Goal: Transaction & Acquisition: Obtain resource

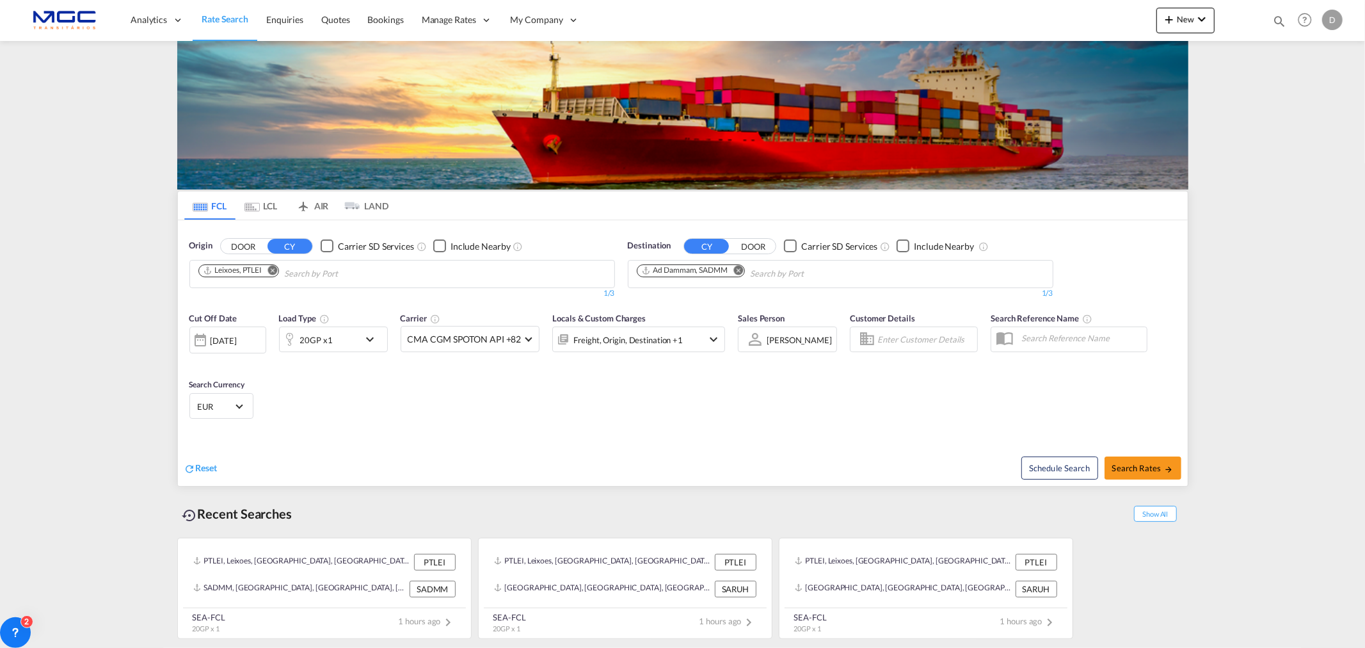
click at [739, 270] on md-icon "Remove" at bounding box center [739, 270] width 10 height 10
click at [670, 278] on input "Chips input." at bounding box center [698, 274] width 122 height 20
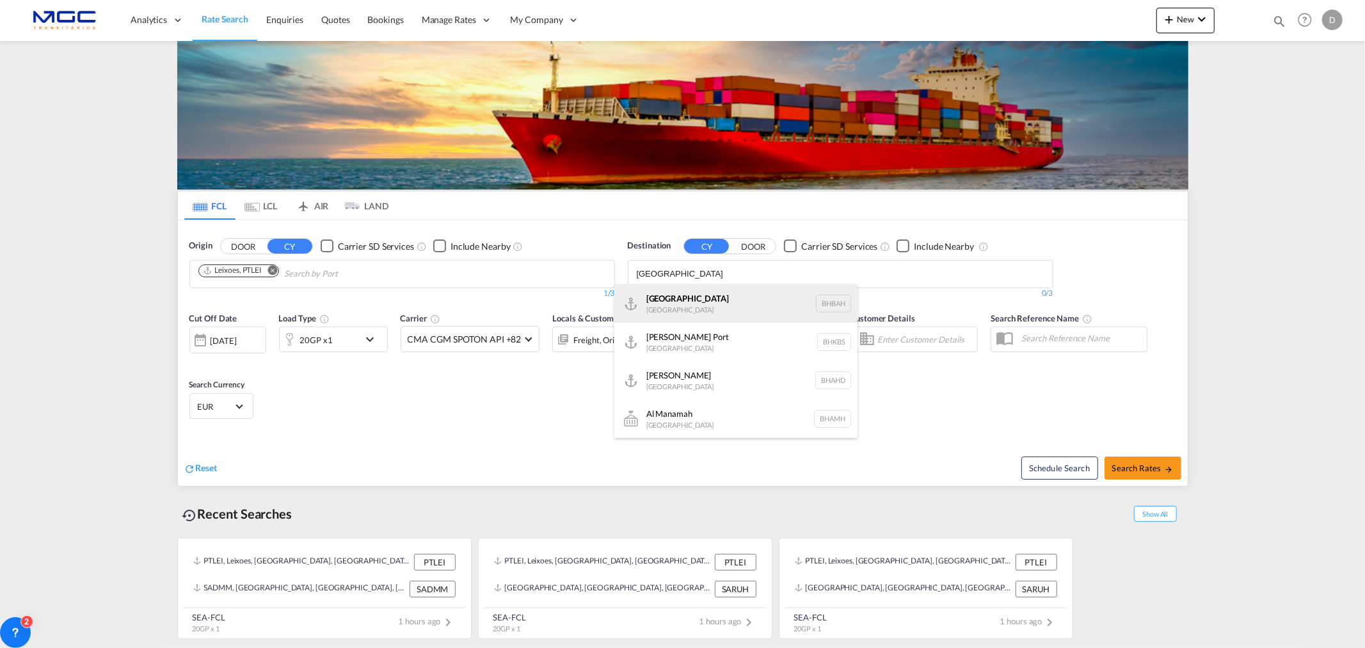
type input "[GEOGRAPHIC_DATA]"
click at [718, 312] on div "Bahrain [GEOGRAPHIC_DATA] [GEOGRAPHIC_DATA]" at bounding box center [735, 303] width 243 height 38
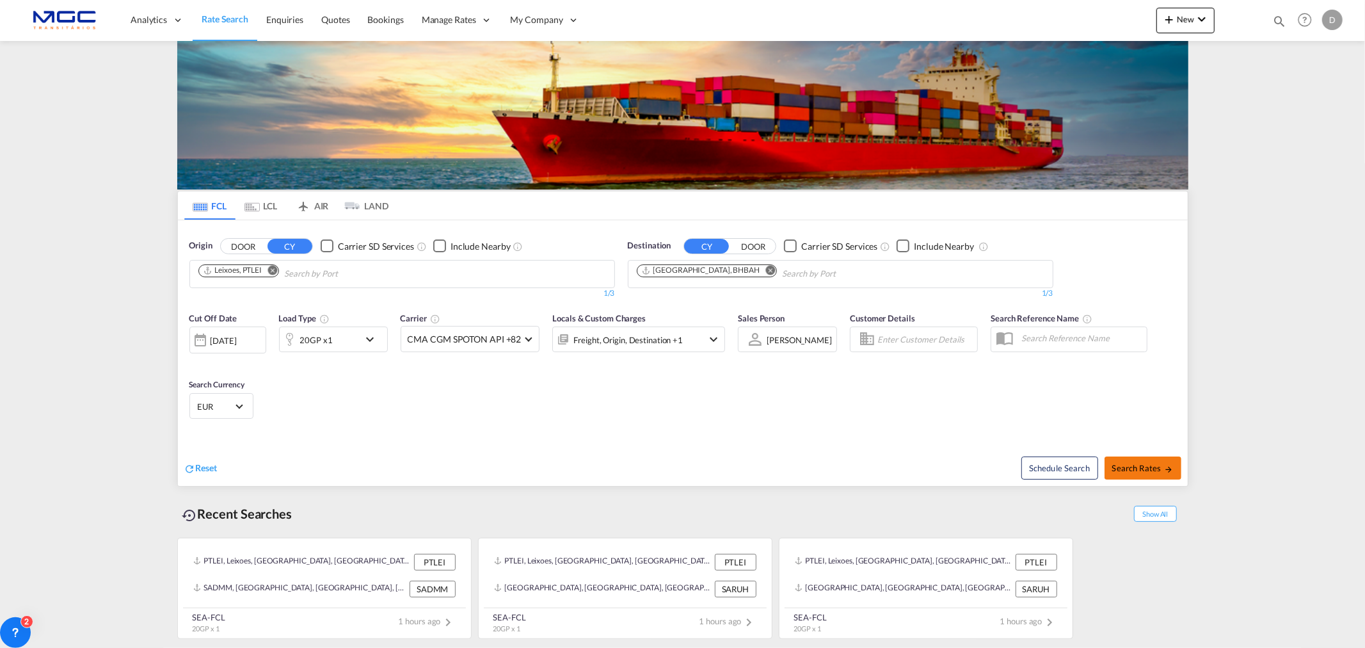
click at [1165, 475] on button "Search Rates" at bounding box center [1143, 467] width 77 height 23
type input "PTLEI to BHBAH / [DATE]"
